Goal: Check status: Check status

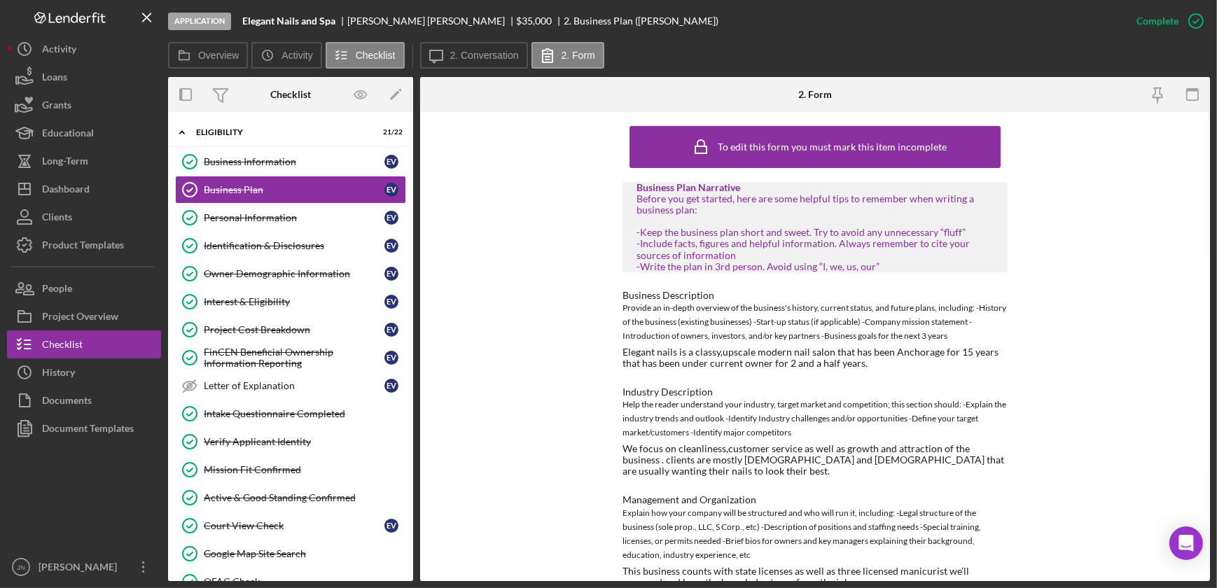
scroll to position [127, 0]
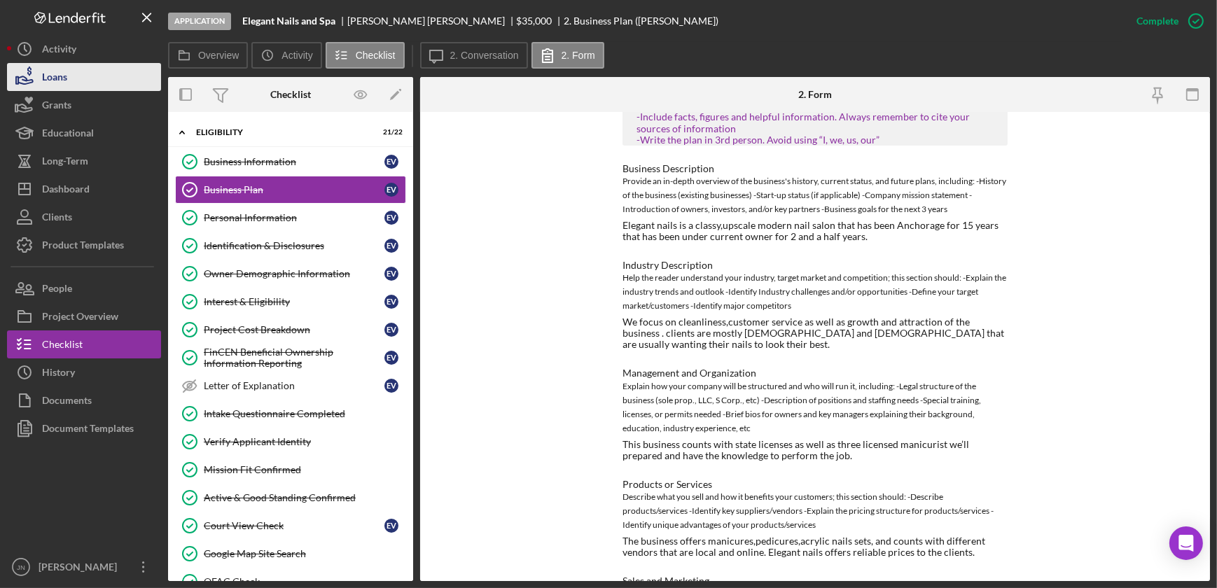
click at [85, 71] on button "Loans" at bounding box center [84, 77] width 154 height 28
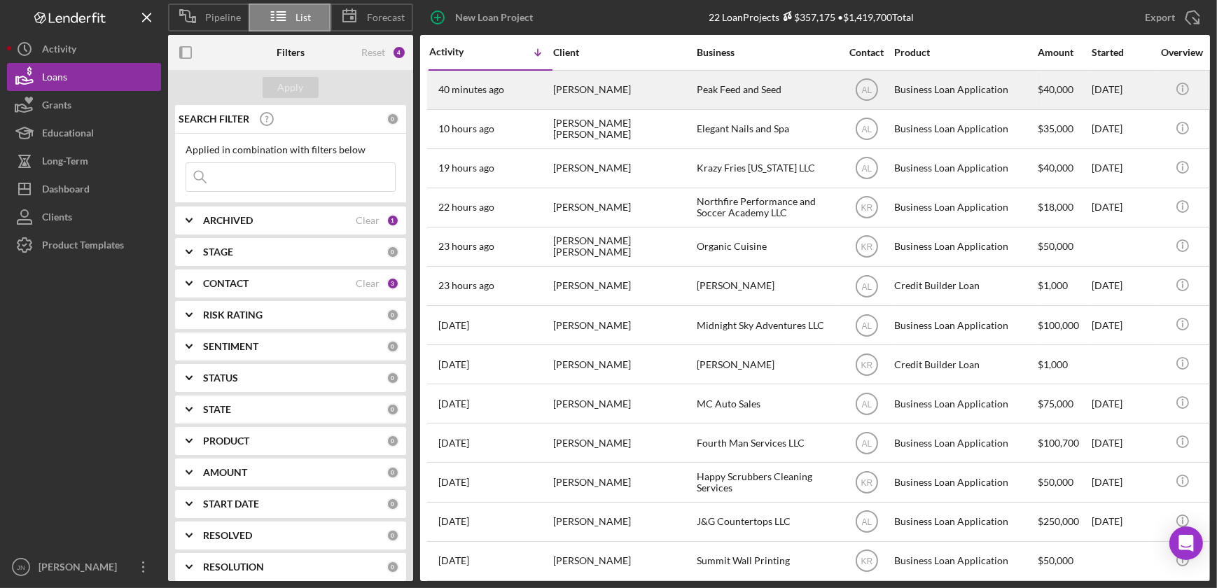
click at [606, 85] on div "[PERSON_NAME]" at bounding box center [623, 89] width 140 height 37
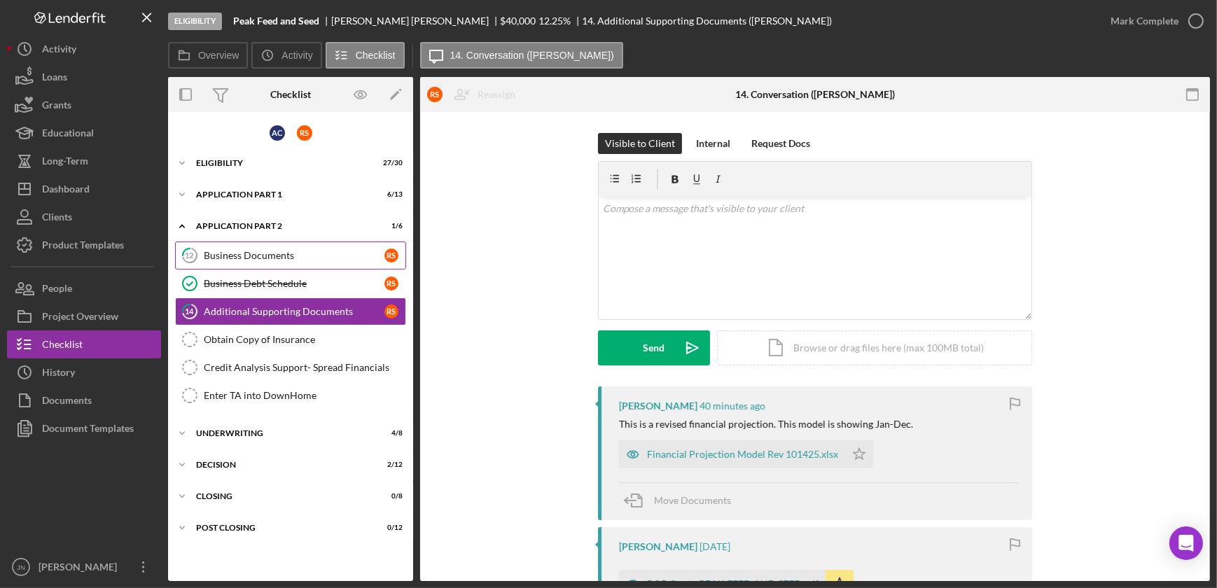
click at [297, 259] on div "Business Documents" at bounding box center [294, 255] width 181 height 11
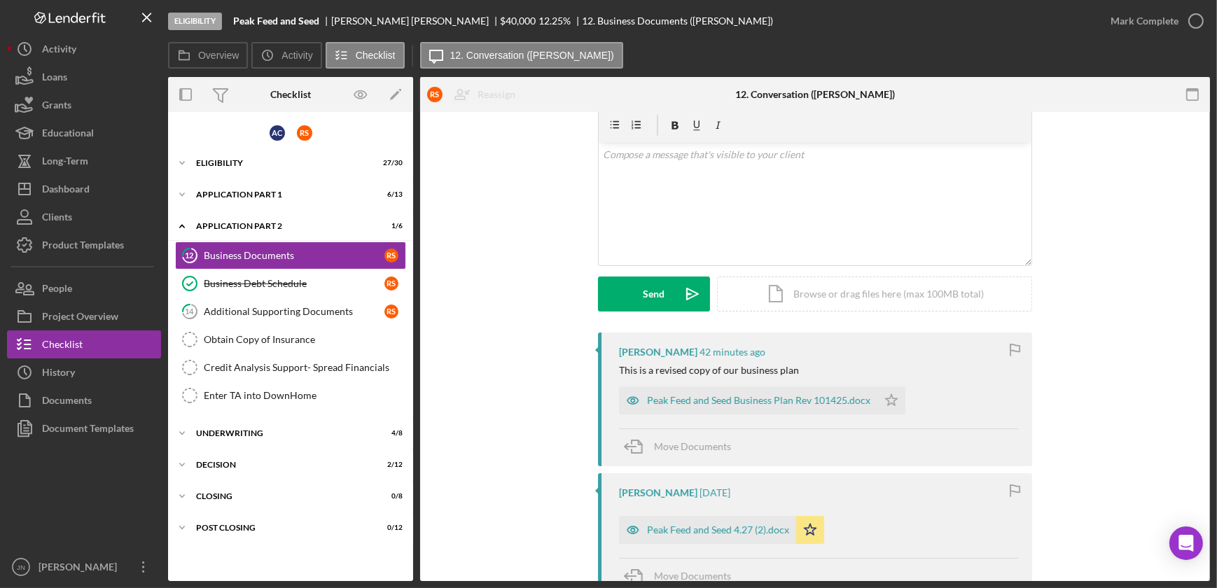
scroll to position [127, 0]
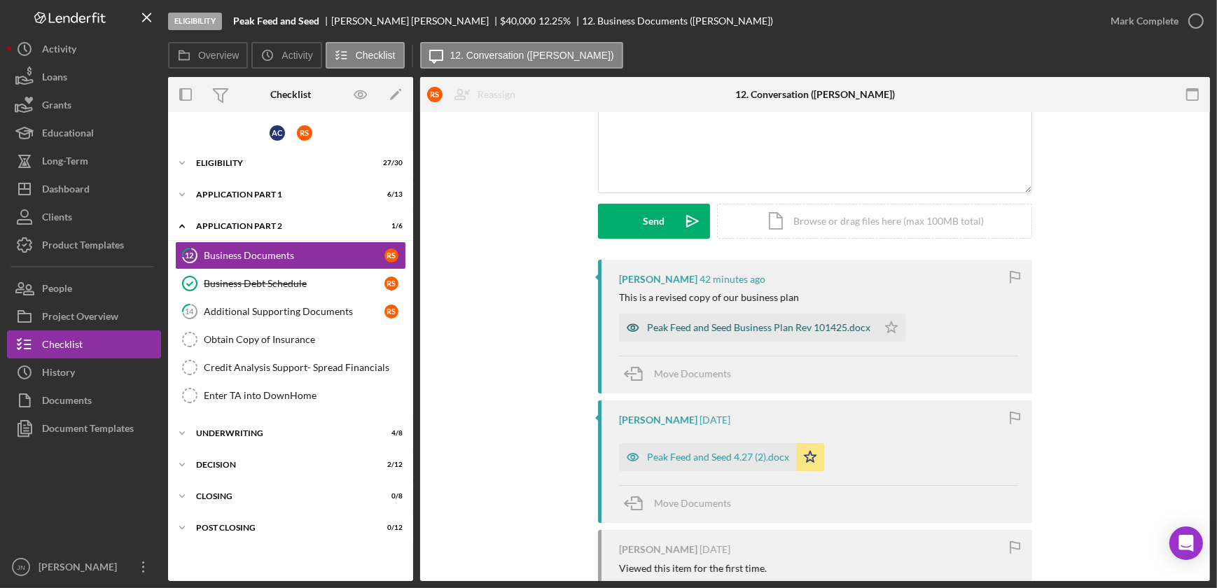
click at [761, 324] on div "Peak Feed and Seed Business Plan Rev 101425.docx" at bounding box center [758, 327] width 223 height 11
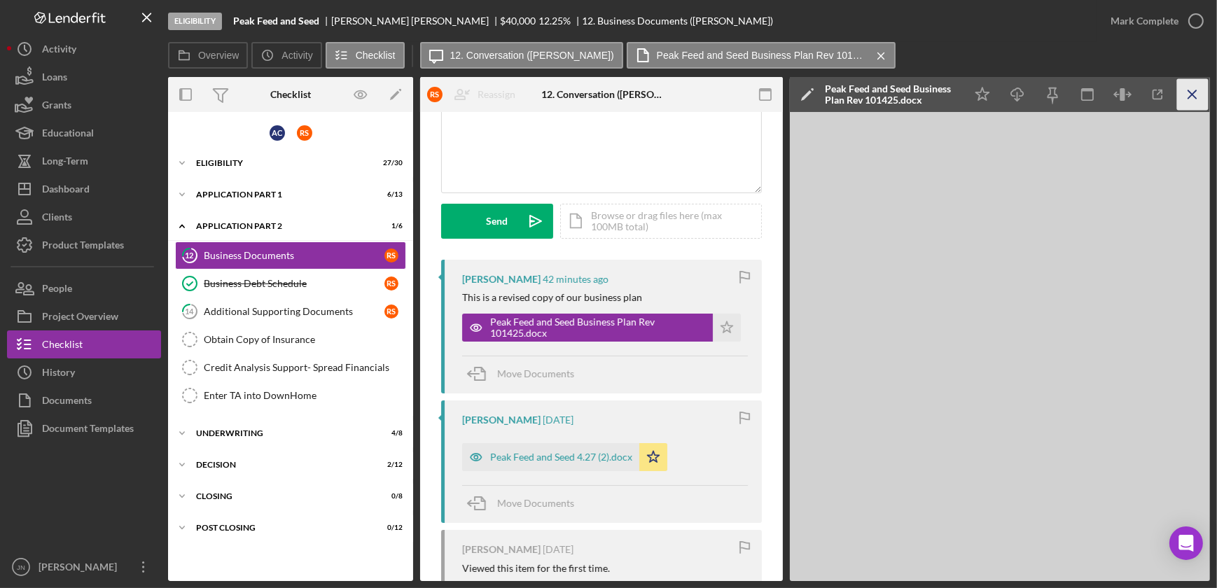
click at [1193, 96] on line "button" at bounding box center [1192, 94] width 8 height 8
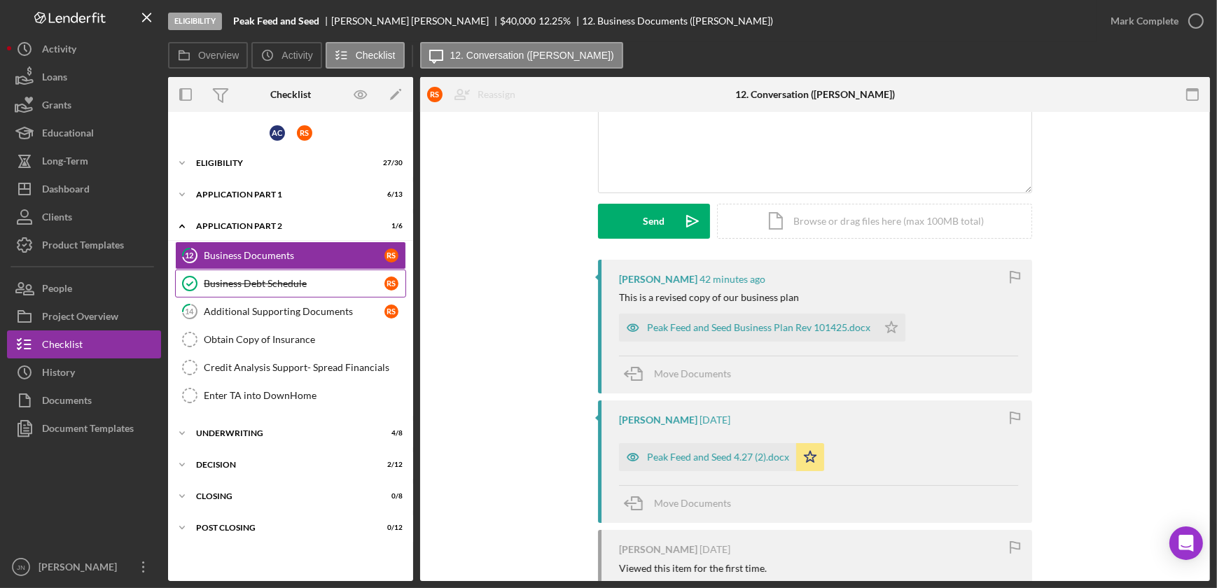
click at [254, 280] on div "Business Debt Schedule" at bounding box center [294, 283] width 181 height 11
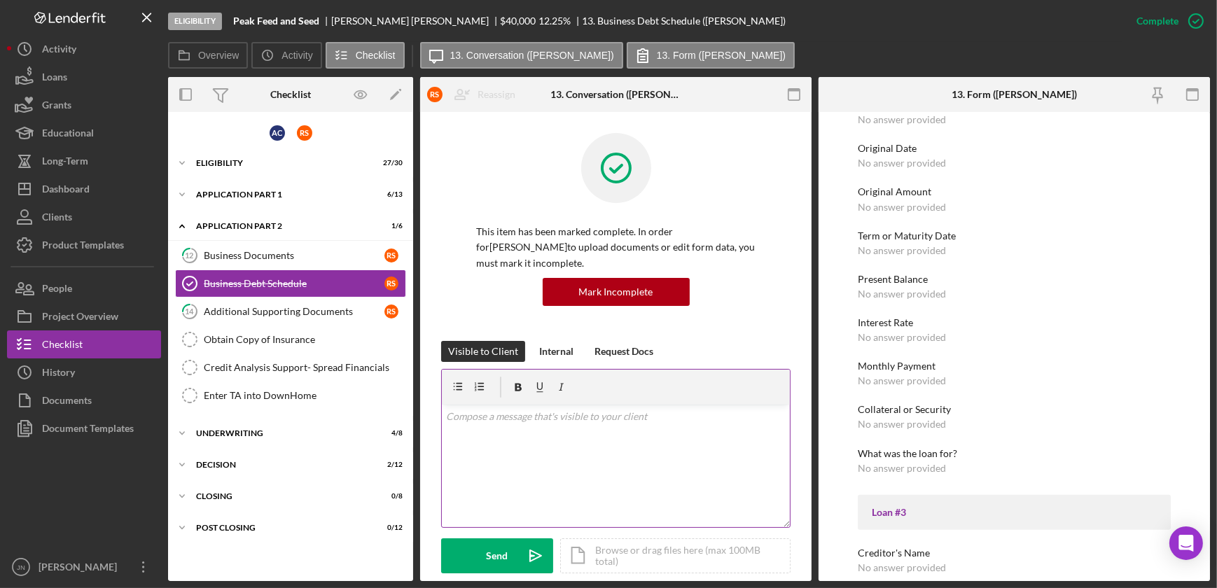
scroll to position [891, 0]
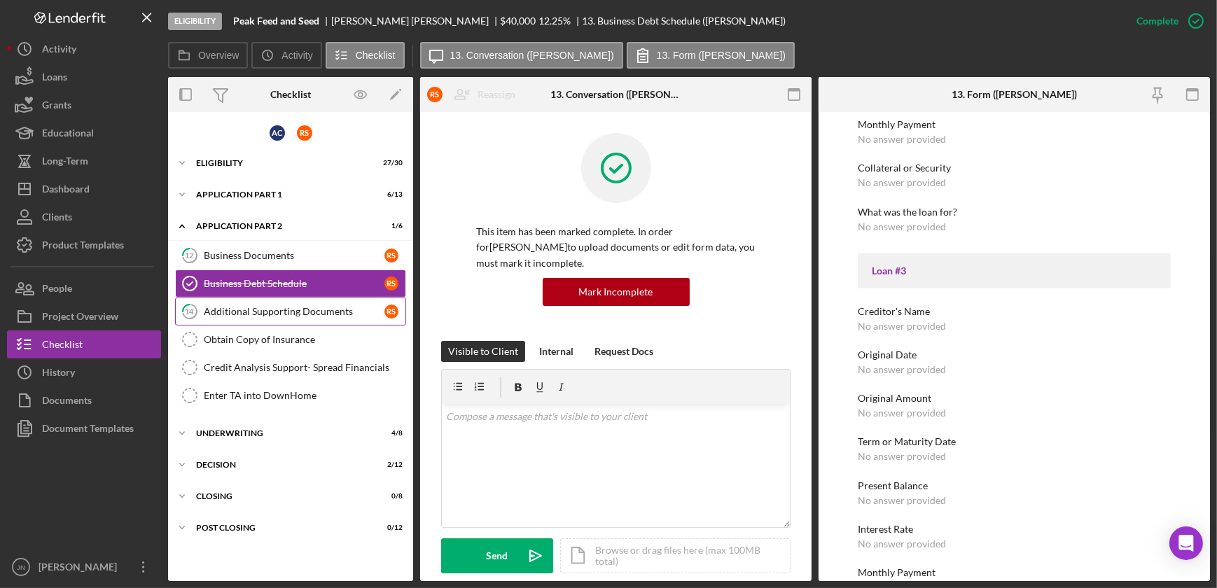
click at [282, 306] on div "Additional Supporting Documents" at bounding box center [294, 311] width 181 height 11
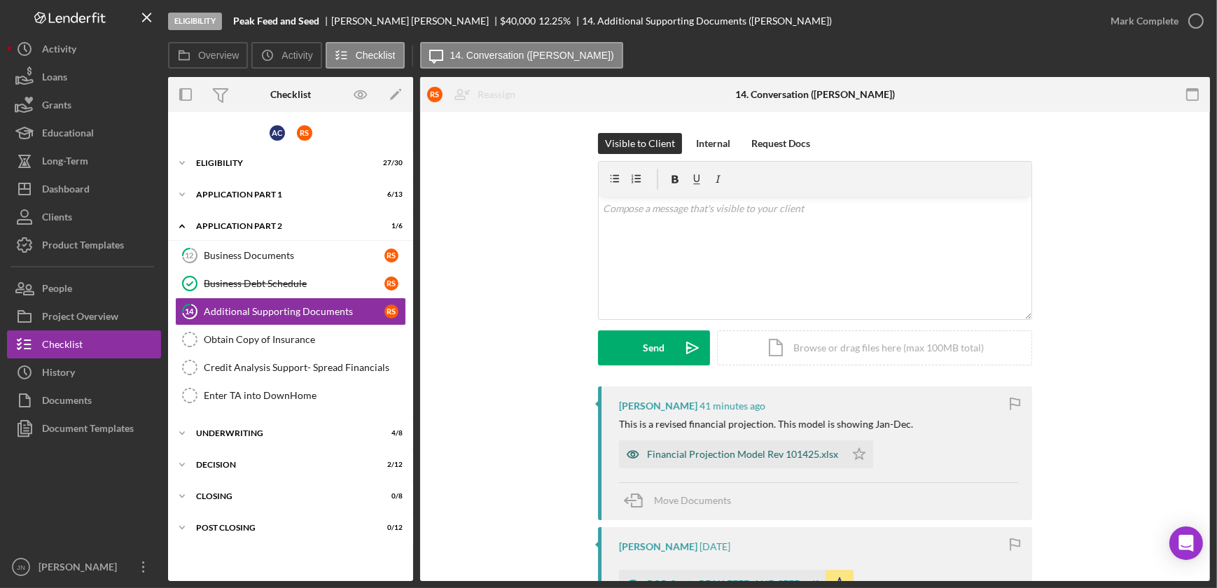
click at [708, 455] on div "Financial Projection Model Rev 101425.xlsx" at bounding box center [742, 454] width 191 height 11
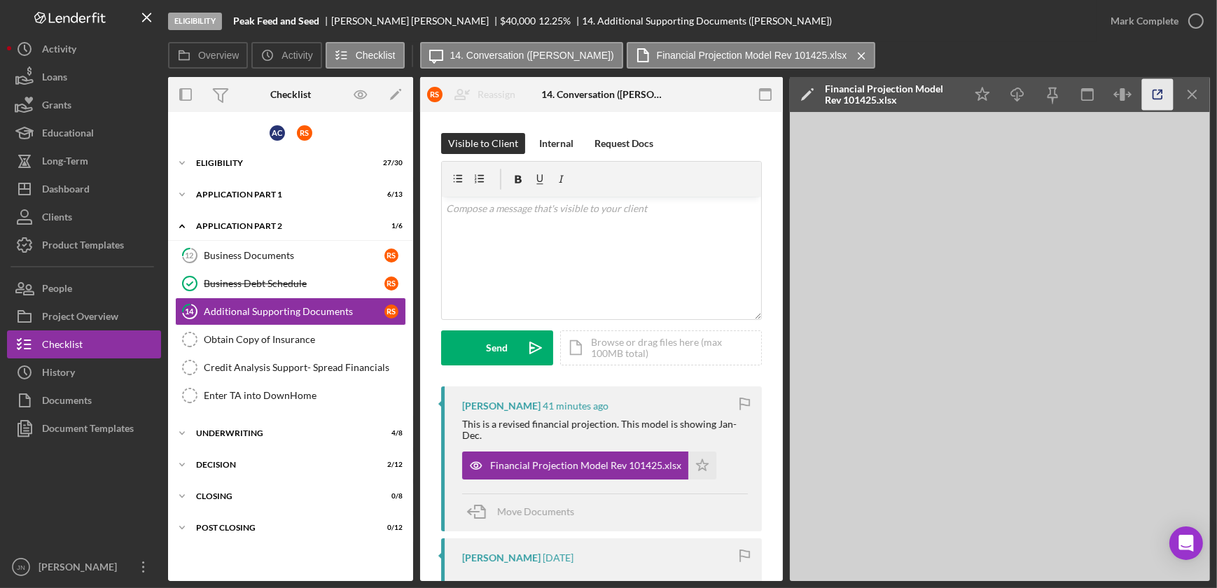
click at [1165, 97] on icon "button" at bounding box center [1158, 95] width 32 height 32
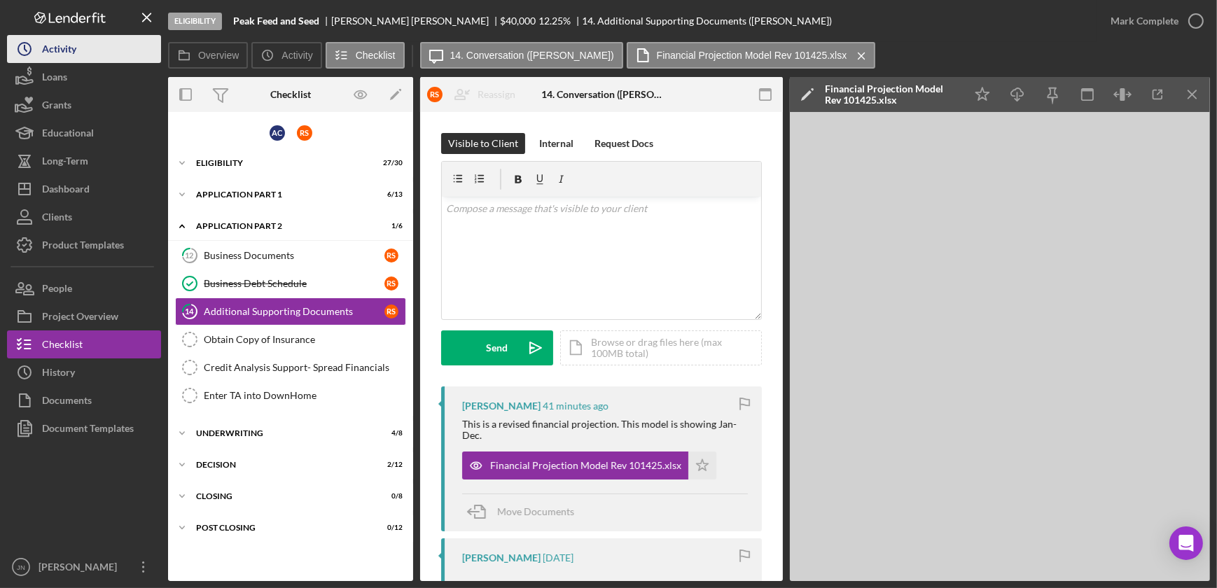
click at [62, 43] on div "Activity" at bounding box center [59, 51] width 34 height 32
